Goal: Task Accomplishment & Management: Manage account settings

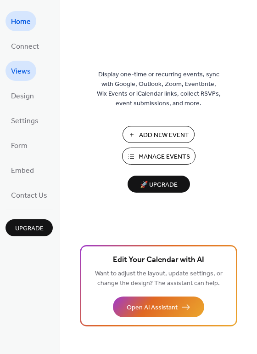
click at [25, 65] on span "Views" at bounding box center [21, 71] width 20 height 15
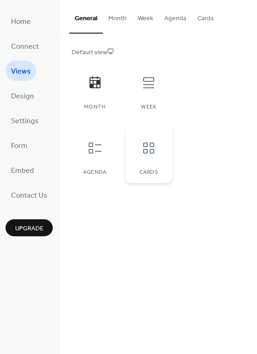
click at [139, 154] on div at bounding box center [149, 148] width 28 height 28
click at [99, 143] on icon at bounding box center [95, 148] width 15 height 15
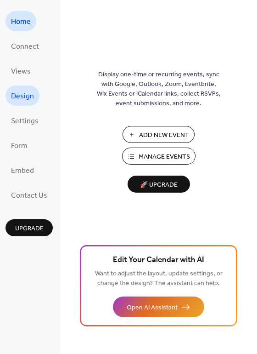
click at [20, 93] on span "Design" at bounding box center [22, 96] width 23 height 15
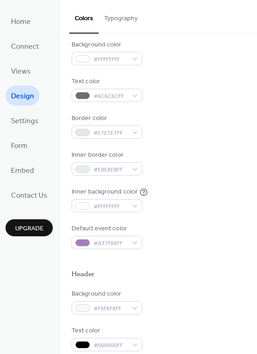
scroll to position [86, 0]
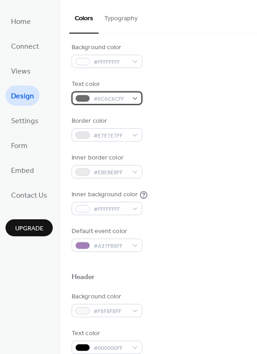
click at [120, 98] on span "#6C6C6CFF" at bounding box center [111, 99] width 34 height 10
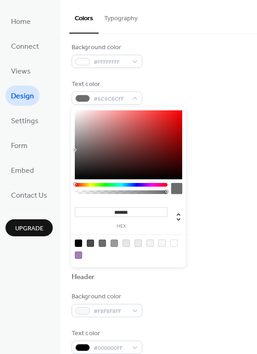
click at [174, 188] on div at bounding box center [176, 188] width 11 height 11
click at [80, 244] on div at bounding box center [78, 243] width 7 height 7
type input "*******"
click at [78, 242] on div at bounding box center [78, 243] width 7 height 7
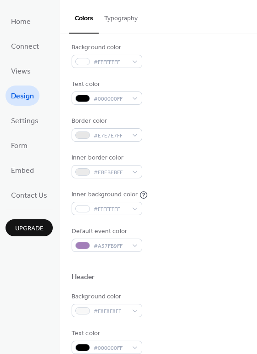
click at [213, 46] on div "Background color #FFFFFFFF" at bounding box center [159, 55] width 174 height 25
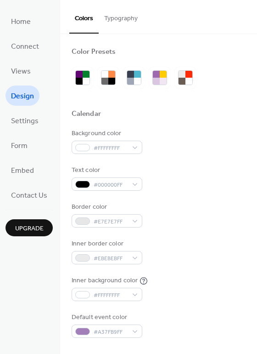
scroll to position [0, 0]
click at [114, 14] on button "Typography" at bounding box center [121, 16] width 45 height 33
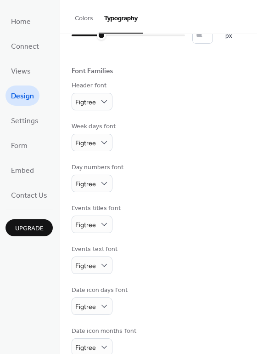
scroll to position [51, 0]
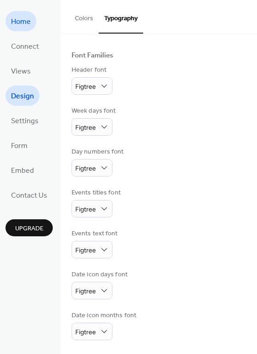
click at [24, 21] on span "Home" at bounding box center [21, 22] width 20 height 15
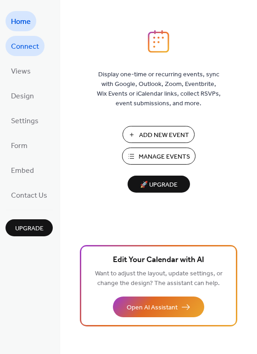
click at [23, 43] on span "Connect" at bounding box center [25, 47] width 28 height 15
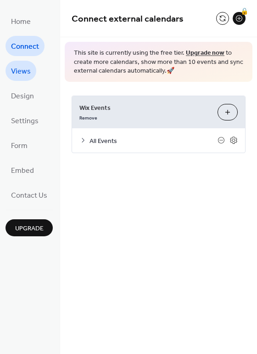
click at [17, 73] on span "Views" at bounding box center [21, 71] width 20 height 15
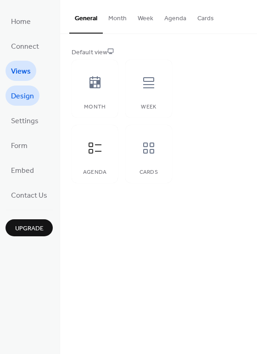
click at [21, 95] on span "Design" at bounding box center [22, 96] width 23 height 15
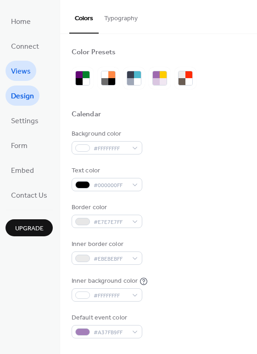
click at [32, 73] on link "Views" at bounding box center [21, 71] width 31 height 20
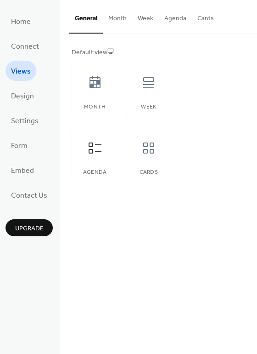
click at [202, 19] on button "Cards" at bounding box center [206, 16] width 28 height 33
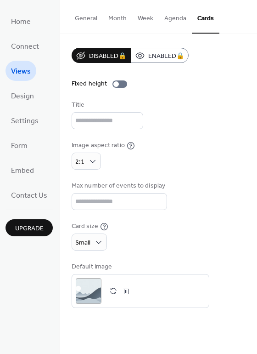
click at [179, 23] on button "Agenda" at bounding box center [175, 16] width 33 height 33
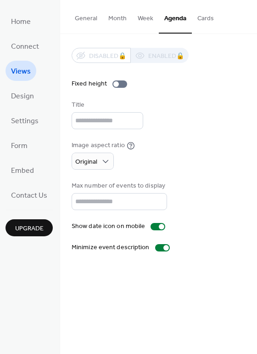
click at [148, 12] on button "Week" at bounding box center [145, 16] width 27 height 33
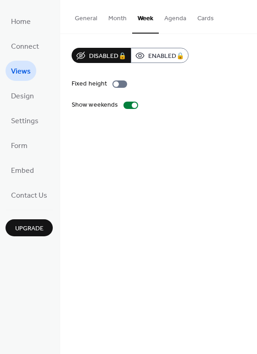
click at [111, 19] on button "Month" at bounding box center [117, 16] width 29 height 33
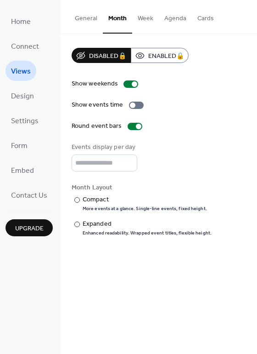
click at [200, 17] on button "Cards" at bounding box center [206, 16] width 28 height 33
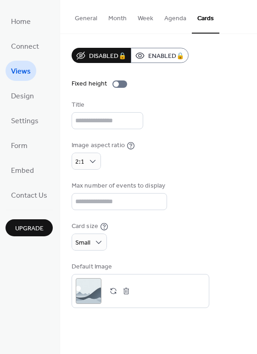
click at [176, 13] on button "Agenda" at bounding box center [175, 16] width 33 height 33
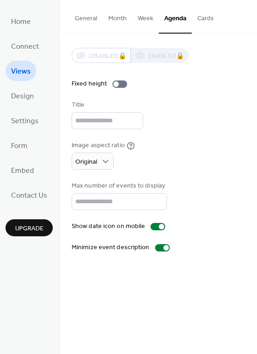
click at [176, 125] on div "Title" at bounding box center [159, 114] width 174 height 29
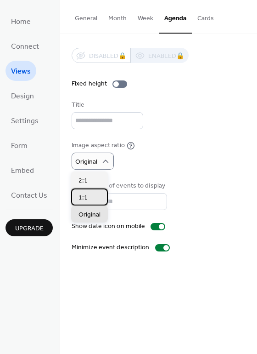
click at [90, 198] on div "1:1" at bounding box center [89, 196] width 37 height 17
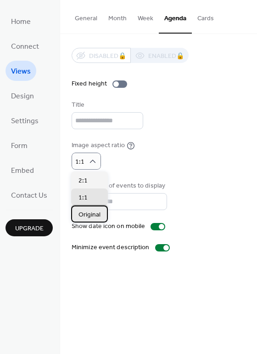
click at [95, 216] on span "Original" at bounding box center [90, 215] width 22 height 10
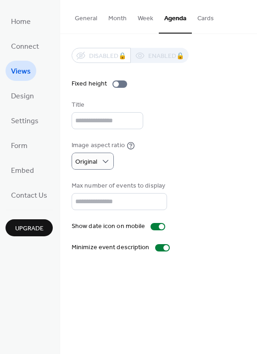
click at [180, 156] on div "Image aspect ratio Original" at bounding box center [159, 155] width 174 height 29
click at [46, 47] on ul "Home Connect Views Design Settings Form Embed Contact Us" at bounding box center [29, 108] width 47 height 194
click at [28, 49] on span "Connect" at bounding box center [25, 47] width 28 height 15
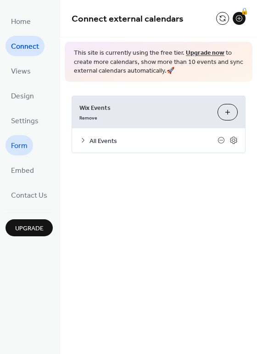
click at [31, 140] on link "Form" at bounding box center [20, 145] width 28 height 20
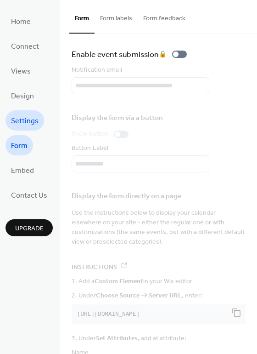
click at [26, 120] on span "Settings" at bounding box center [25, 121] width 28 height 15
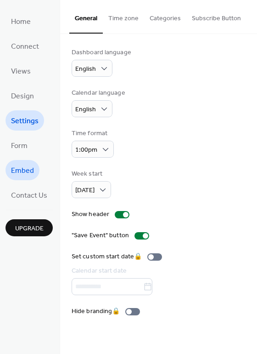
click at [29, 174] on span "Embed" at bounding box center [22, 171] width 23 height 15
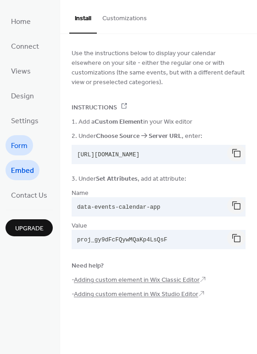
click at [25, 148] on span "Form" at bounding box center [19, 146] width 17 height 15
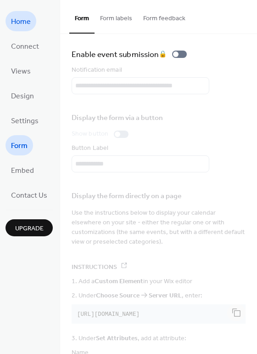
click at [35, 21] on link "Home" at bounding box center [21, 21] width 31 height 20
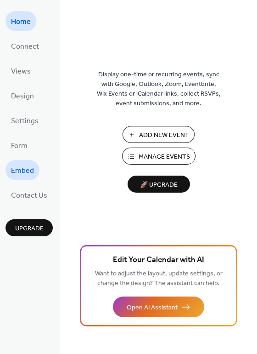
click at [21, 170] on span "Embed" at bounding box center [22, 171] width 23 height 15
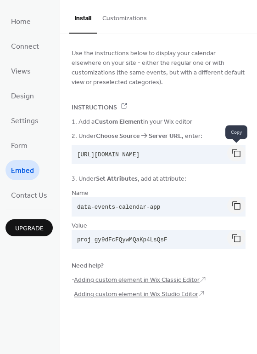
click at [233, 156] on button "button" at bounding box center [237, 153] width 18 height 17
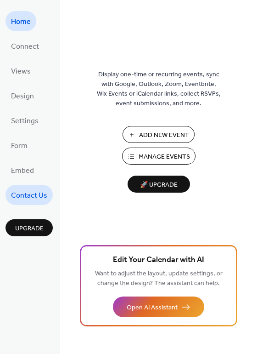
click at [26, 191] on span "Contact Us" at bounding box center [29, 195] width 36 height 15
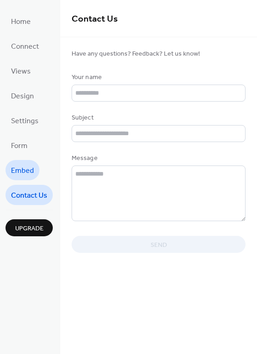
click at [25, 177] on span "Embed" at bounding box center [22, 171] width 23 height 15
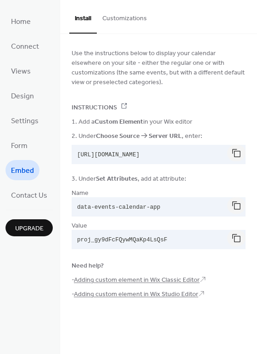
click at [126, 10] on button "Customizations" at bounding box center [125, 16] width 56 height 33
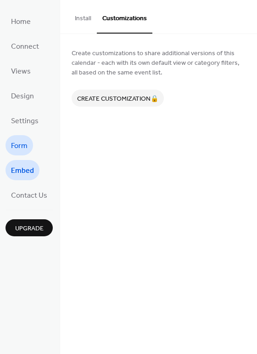
click at [29, 141] on link "Form" at bounding box center [20, 145] width 28 height 20
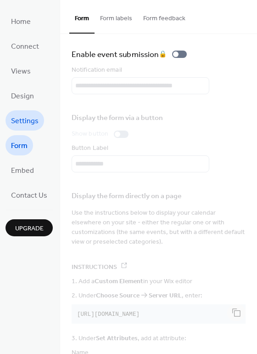
click at [32, 122] on span "Settings" at bounding box center [25, 121] width 28 height 15
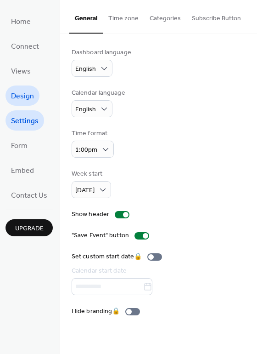
click at [30, 92] on span "Design" at bounding box center [22, 96] width 23 height 15
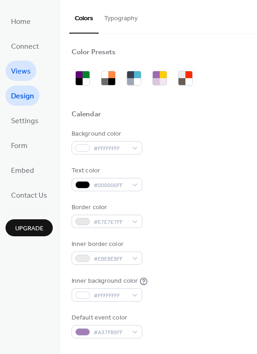
click at [32, 64] on link "Views" at bounding box center [21, 71] width 31 height 20
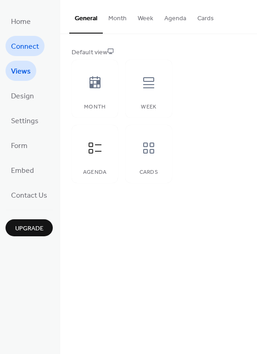
click at [33, 39] on link "Connect" at bounding box center [25, 46] width 39 height 20
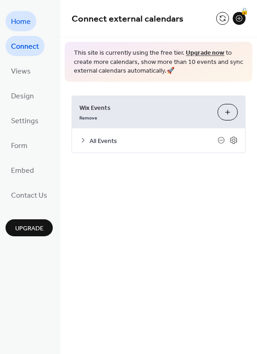
click at [25, 17] on span "Home" at bounding box center [21, 22] width 20 height 15
